Goal: Information Seeking & Learning: Learn about a topic

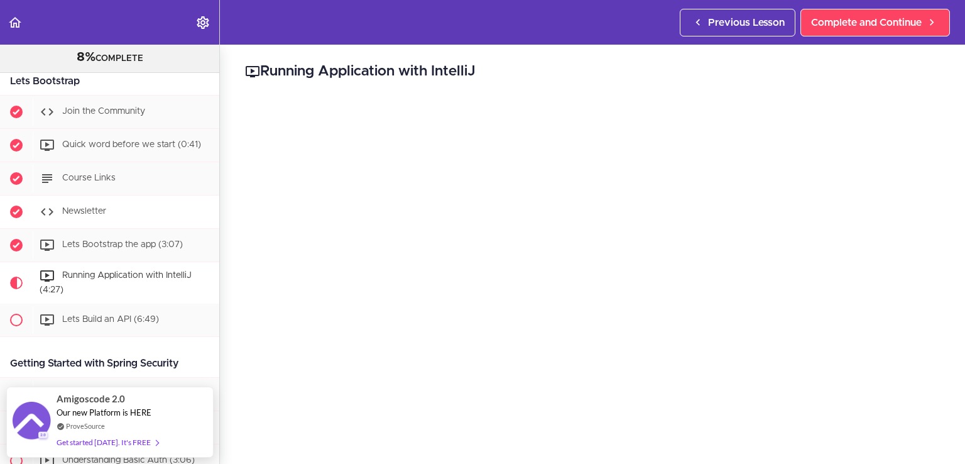
scroll to position [62, 0]
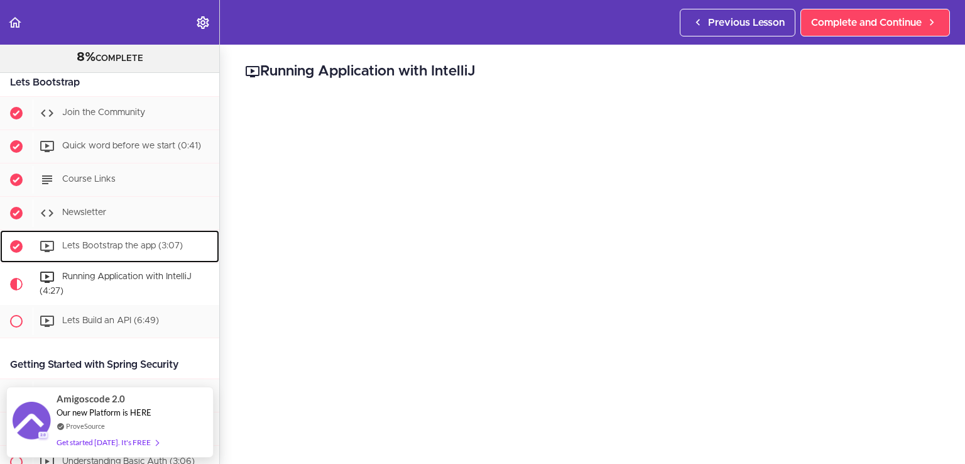
click at [101, 243] on span "Lets Bootstrap the app (3:07)" at bounding box center [122, 245] width 121 height 9
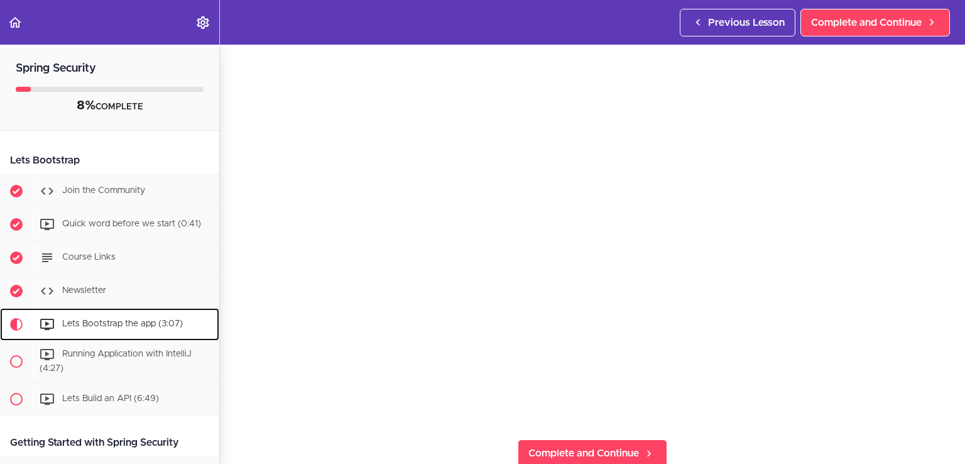
scroll to position [87, 0]
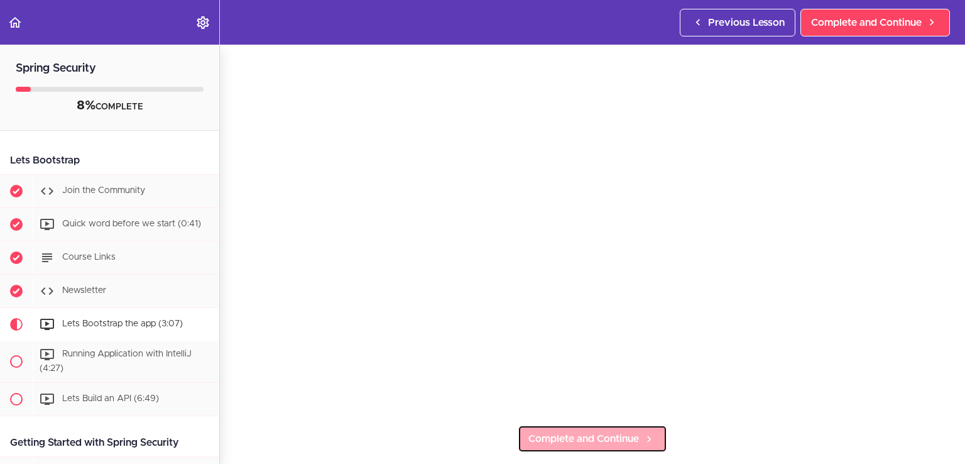
click at [605, 436] on span "Complete and Continue" at bounding box center [584, 438] width 111 height 15
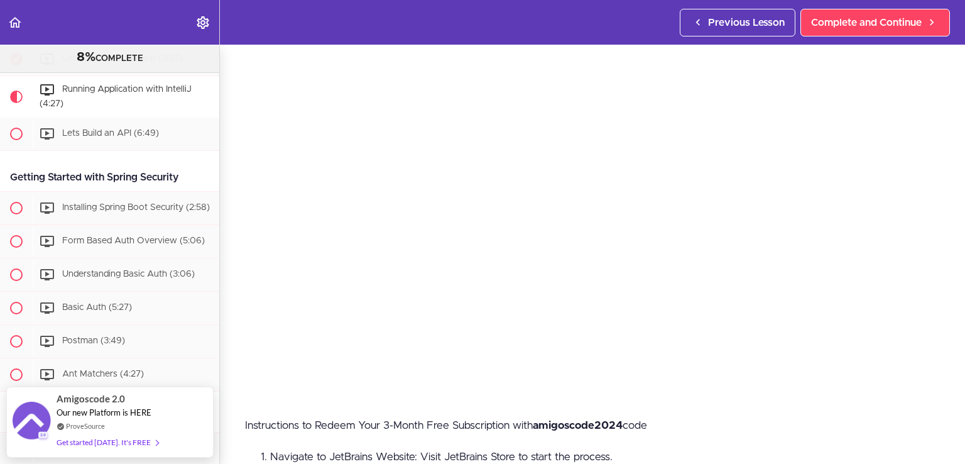
scroll to position [96, 0]
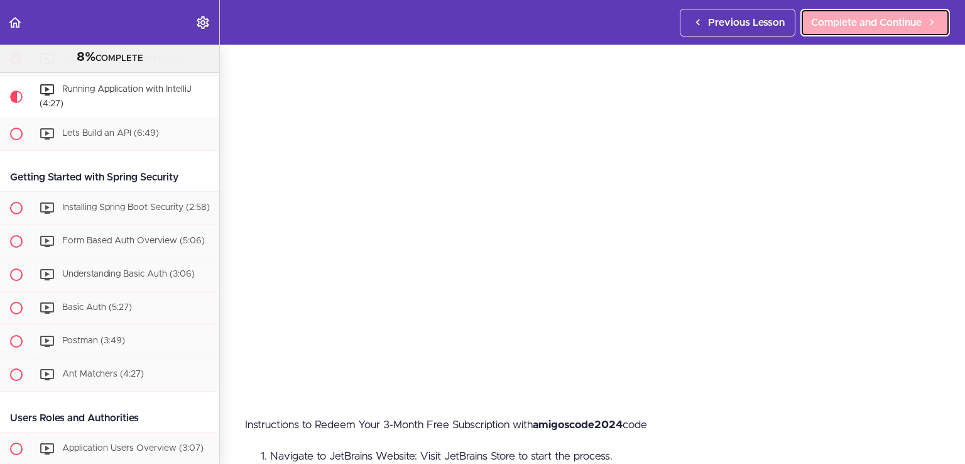
click at [852, 27] on span "Complete and Continue" at bounding box center [866, 22] width 111 height 15
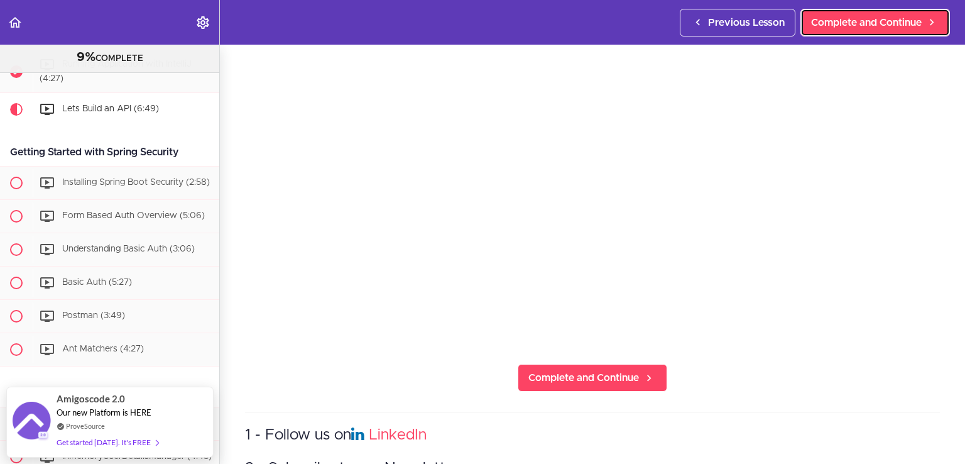
scroll to position [153, 0]
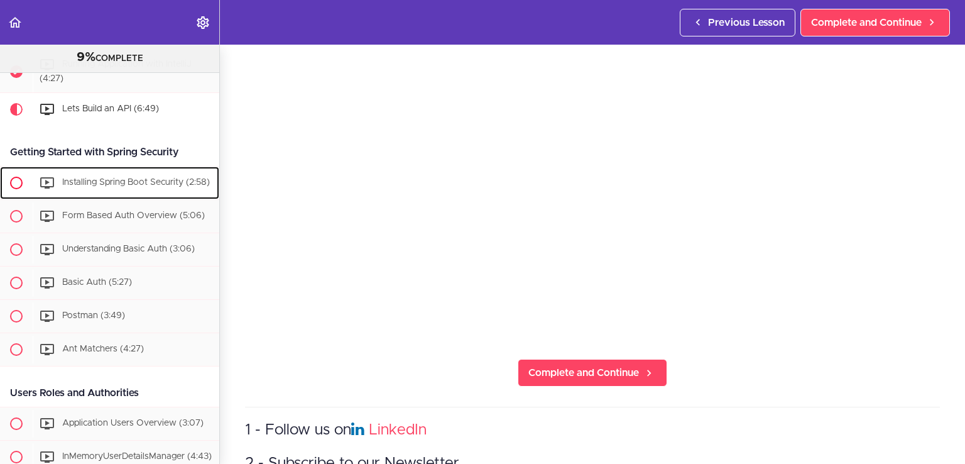
click at [75, 178] on span "Installing Spring Boot Security (2:58)" at bounding box center [136, 182] width 148 height 9
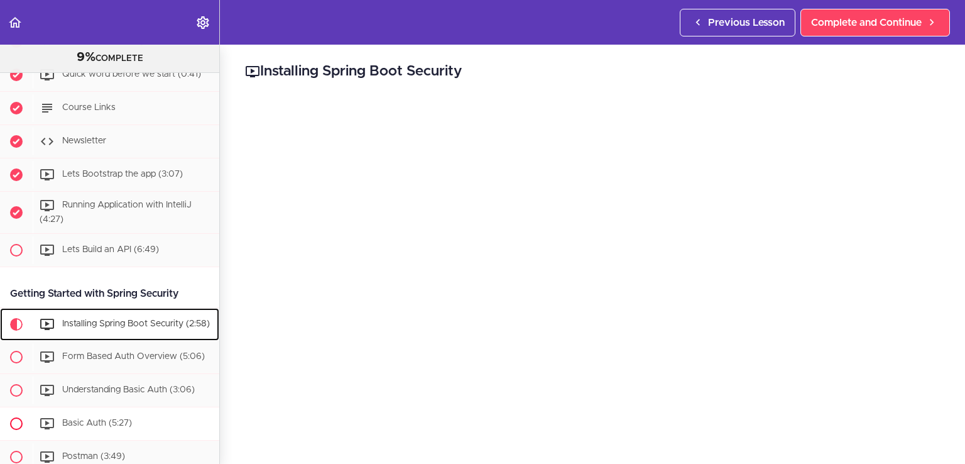
scroll to position [135, 0]
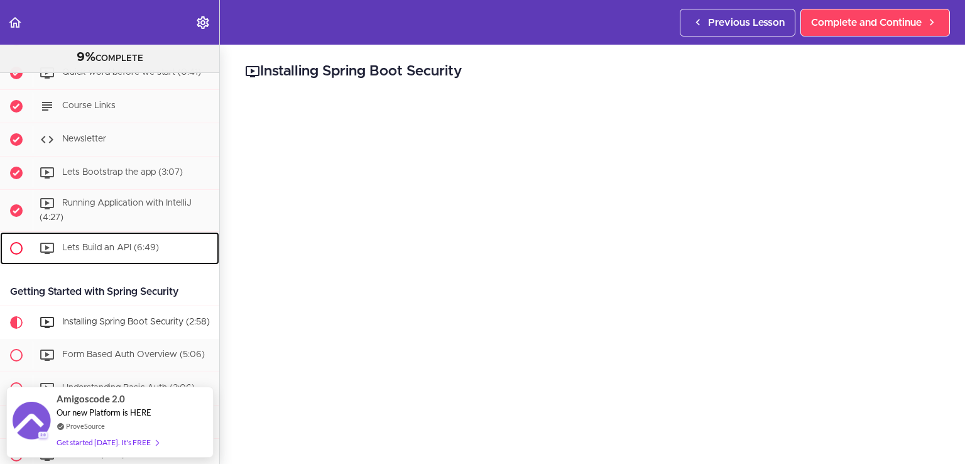
click at [86, 250] on span "Lets Build an API (6:49)" at bounding box center [110, 247] width 97 height 9
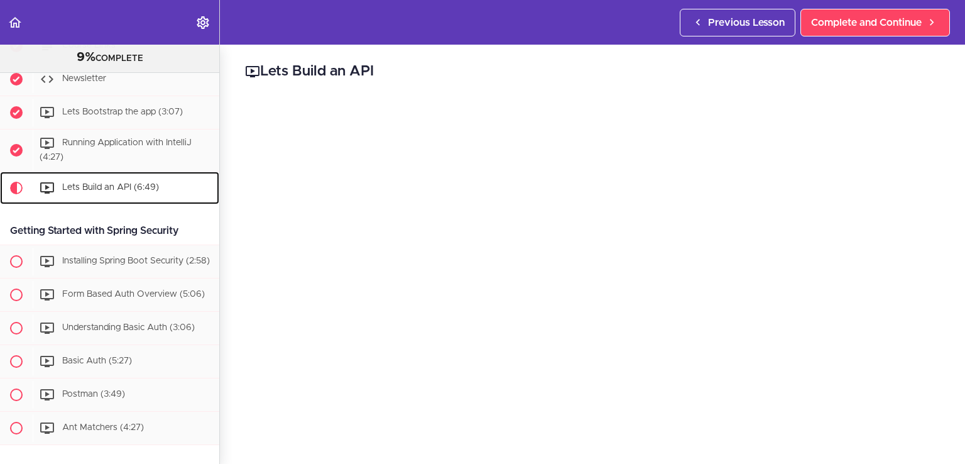
scroll to position [274, 0]
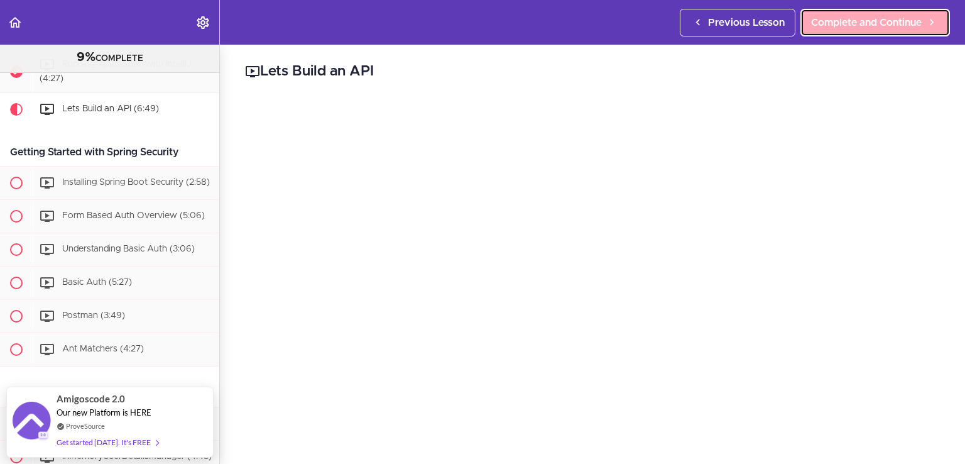
click at [870, 27] on span "Complete and Continue" at bounding box center [866, 22] width 111 height 15
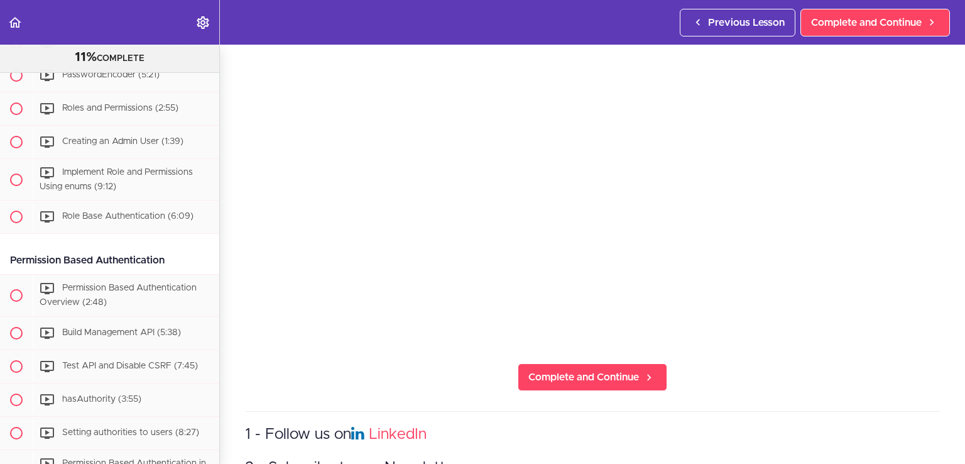
scroll to position [687, 0]
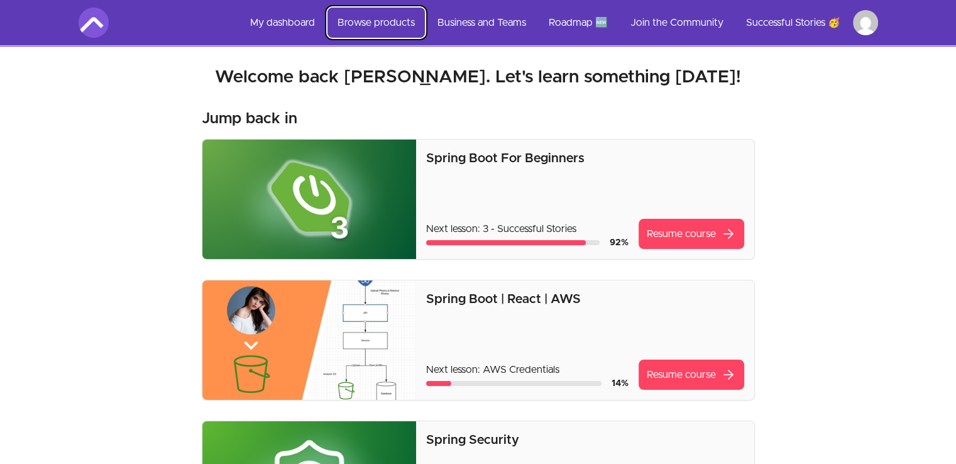
click at [380, 19] on link "Browse products" at bounding box center [375, 23] width 97 height 30
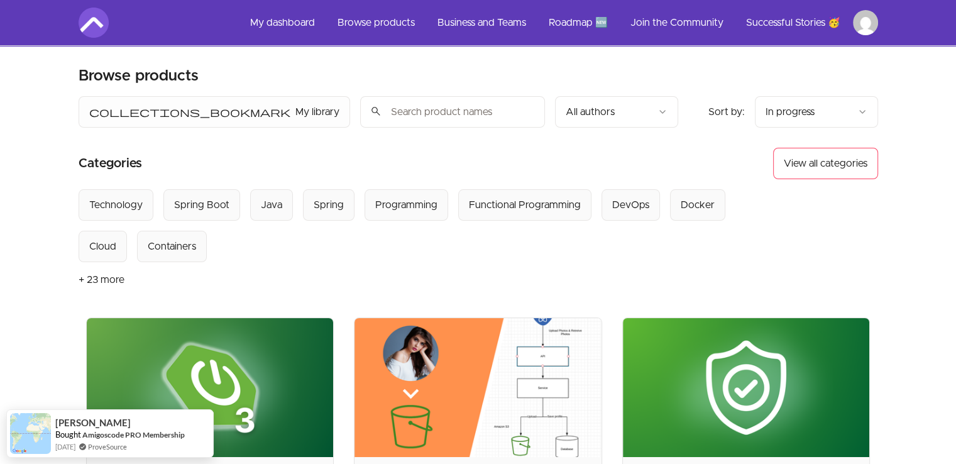
click at [360, 109] on input "search" at bounding box center [452, 111] width 185 height 31
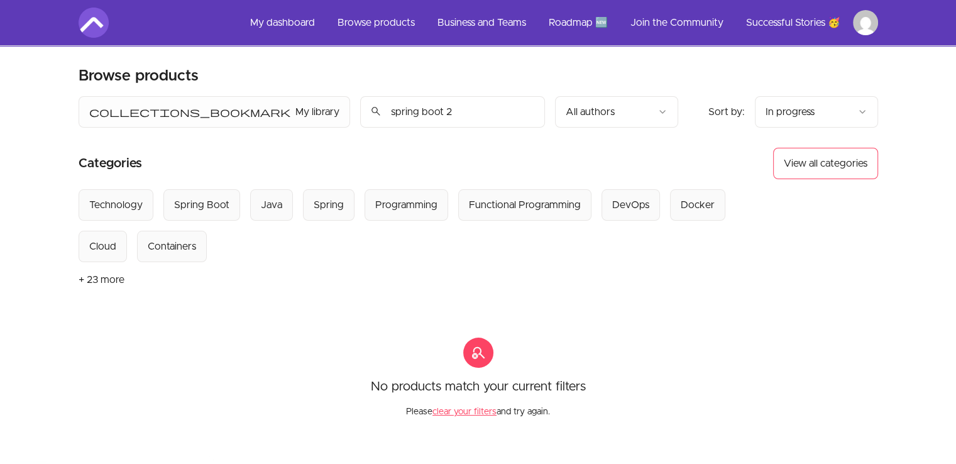
type input "spring boot"
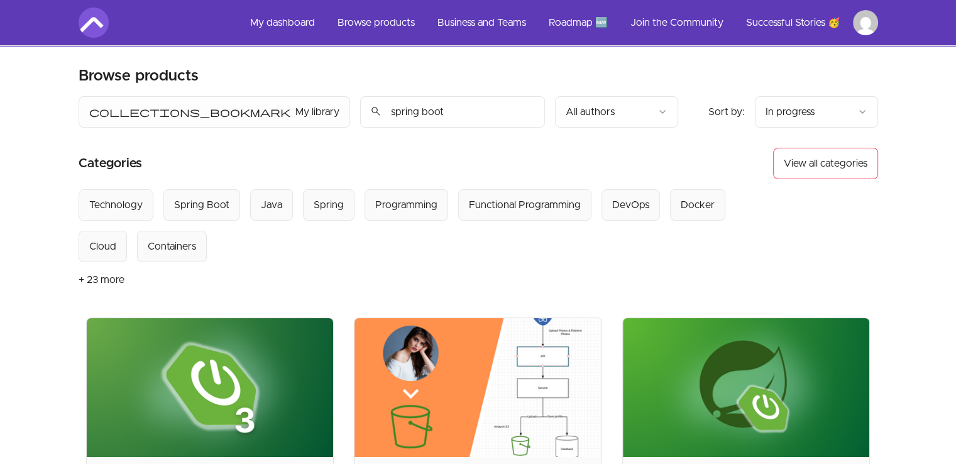
click at [360, 111] on input "spring boot" at bounding box center [452, 111] width 185 height 31
